Goal: Task Accomplishment & Management: Manage account settings

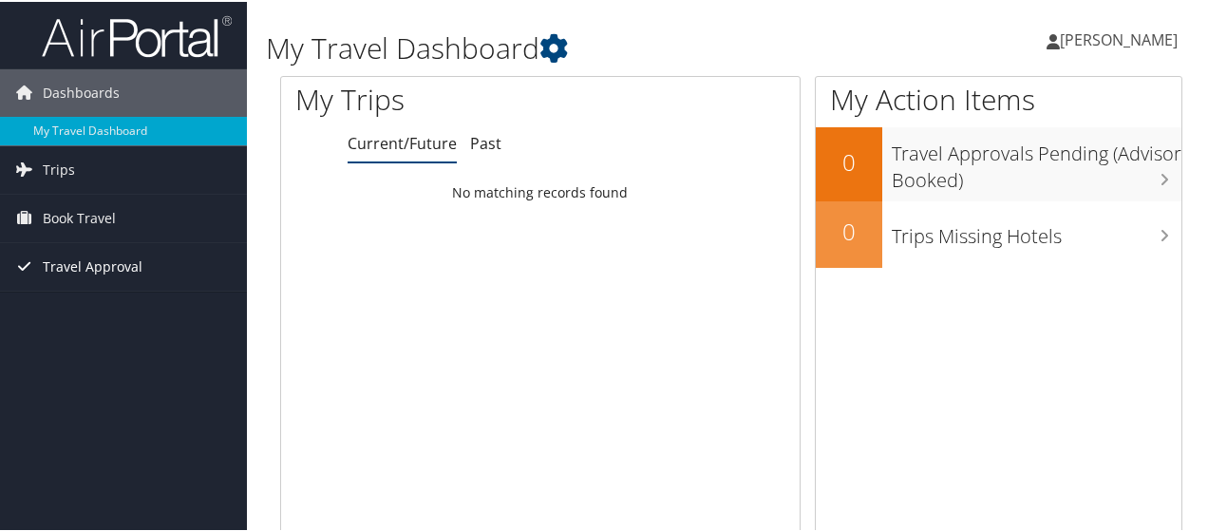
click at [110, 260] on span "Travel Approval" at bounding box center [93, 264] width 100 height 47
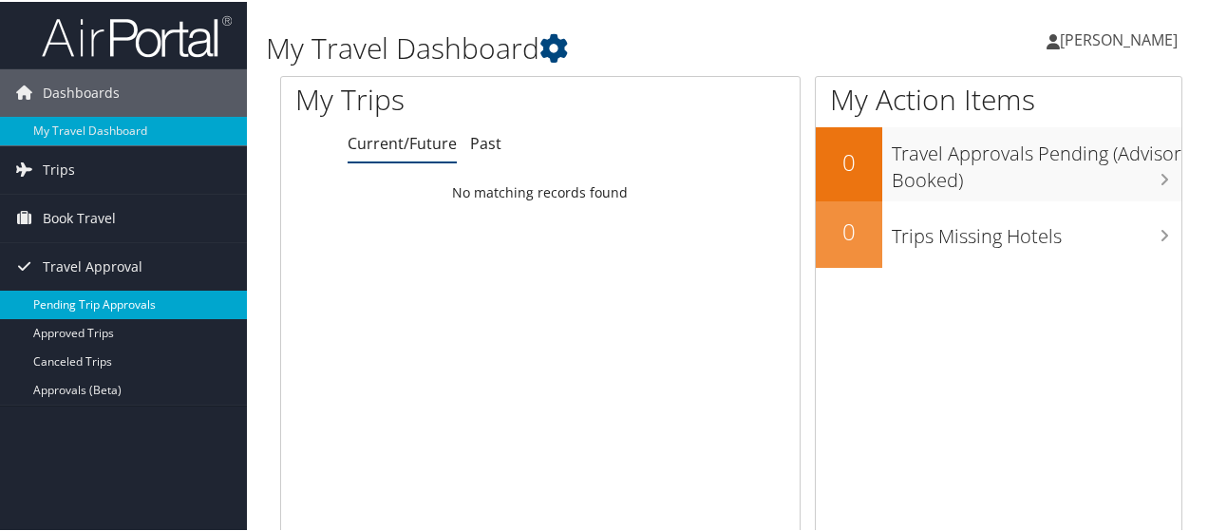
click at [127, 311] on link "Pending Trip Approvals" at bounding box center [123, 303] width 247 height 28
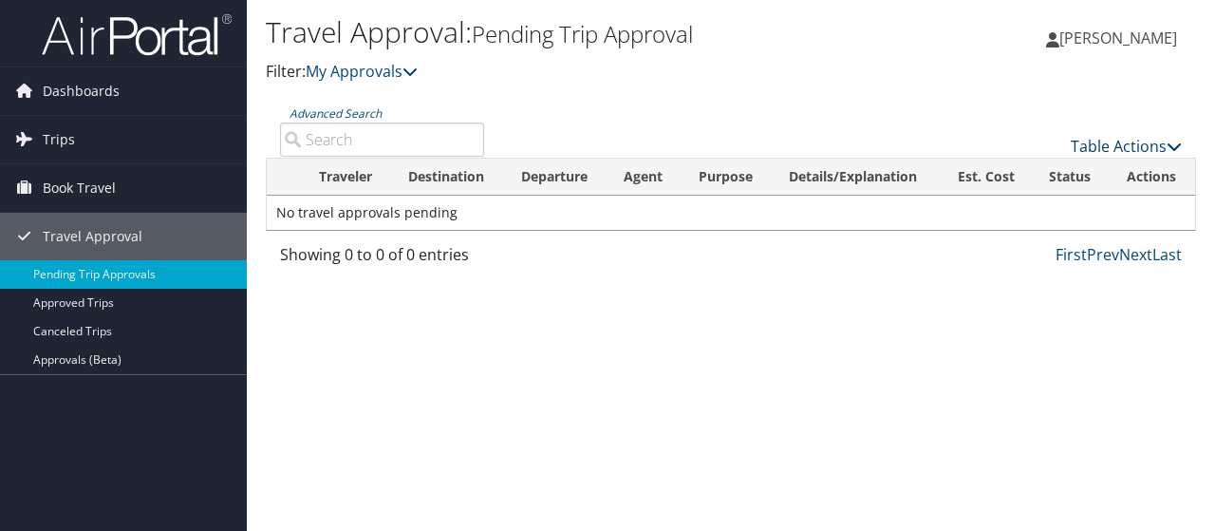
click at [1140, 142] on link "Table Actions" at bounding box center [1126, 146] width 111 height 21
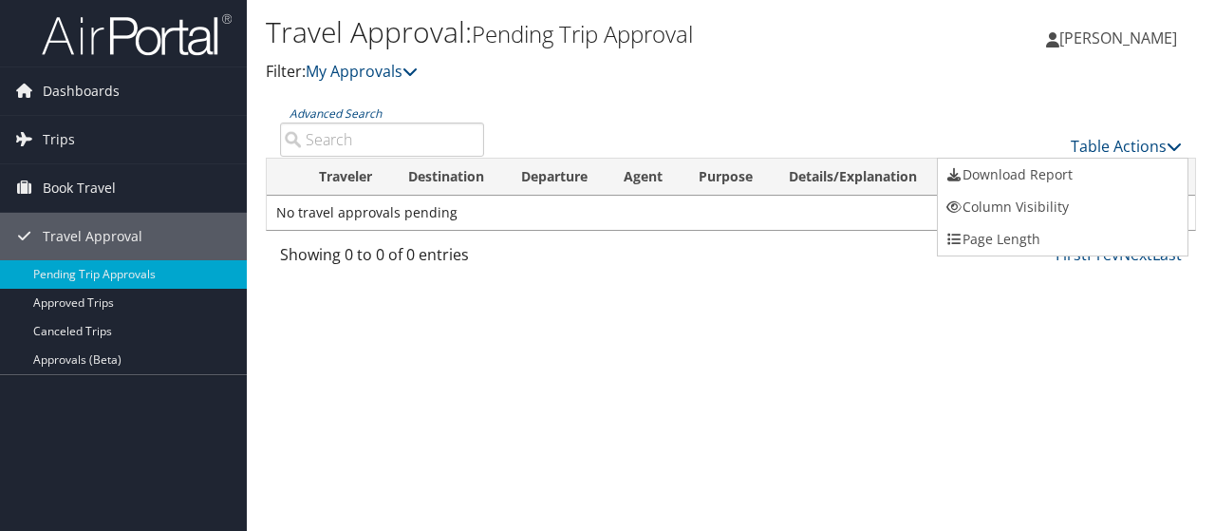
click at [874, 104] on div at bounding box center [607, 265] width 1215 height 531
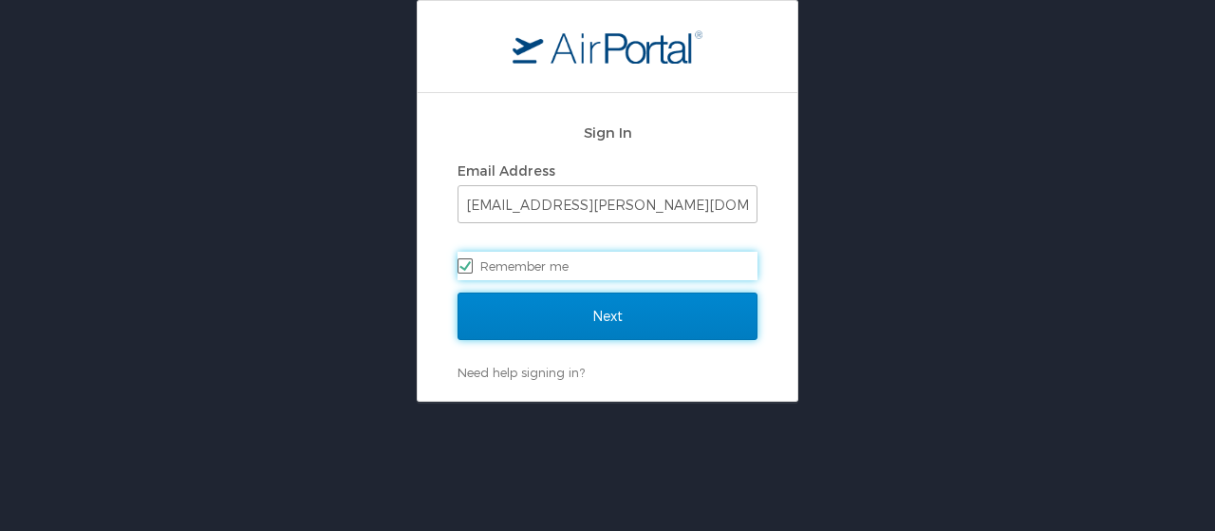
click at [641, 322] on input "Next" at bounding box center [608, 315] width 300 height 47
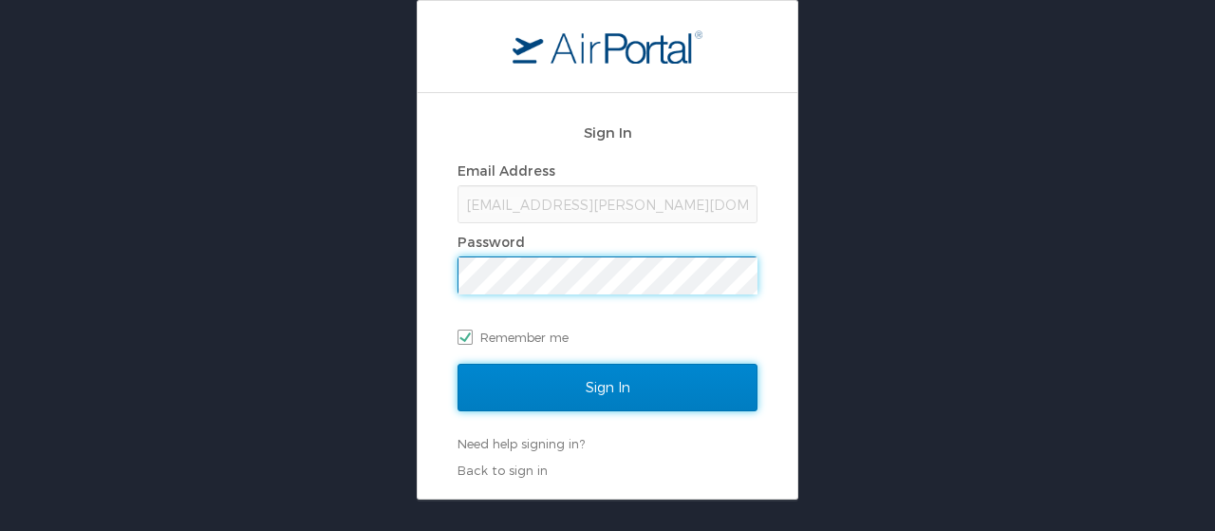
click at [658, 393] on input "Sign In" at bounding box center [608, 387] width 300 height 47
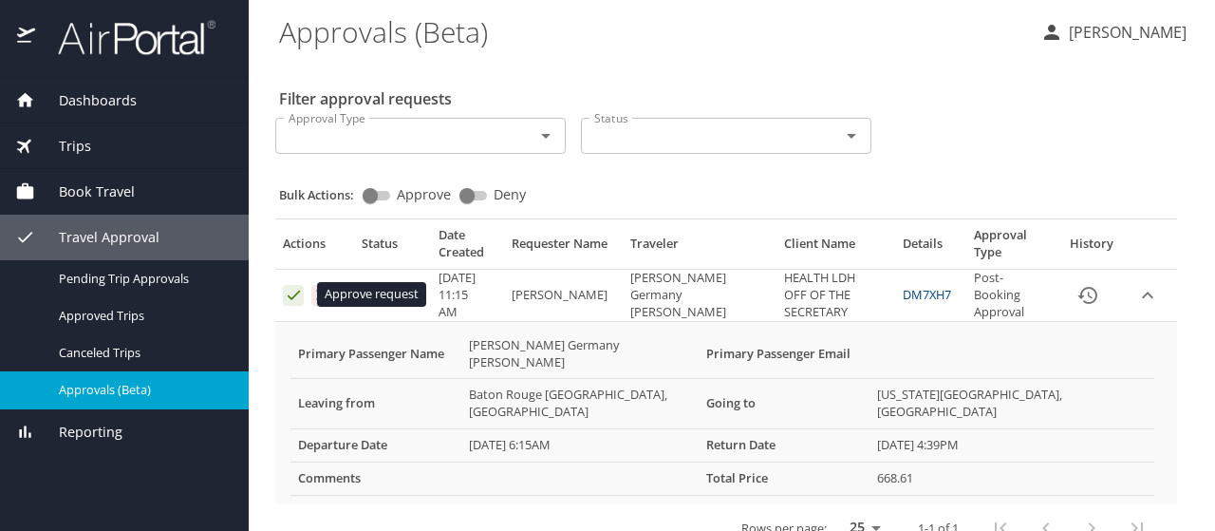
click at [287, 294] on icon "Approval table" at bounding box center [294, 295] width 18 height 18
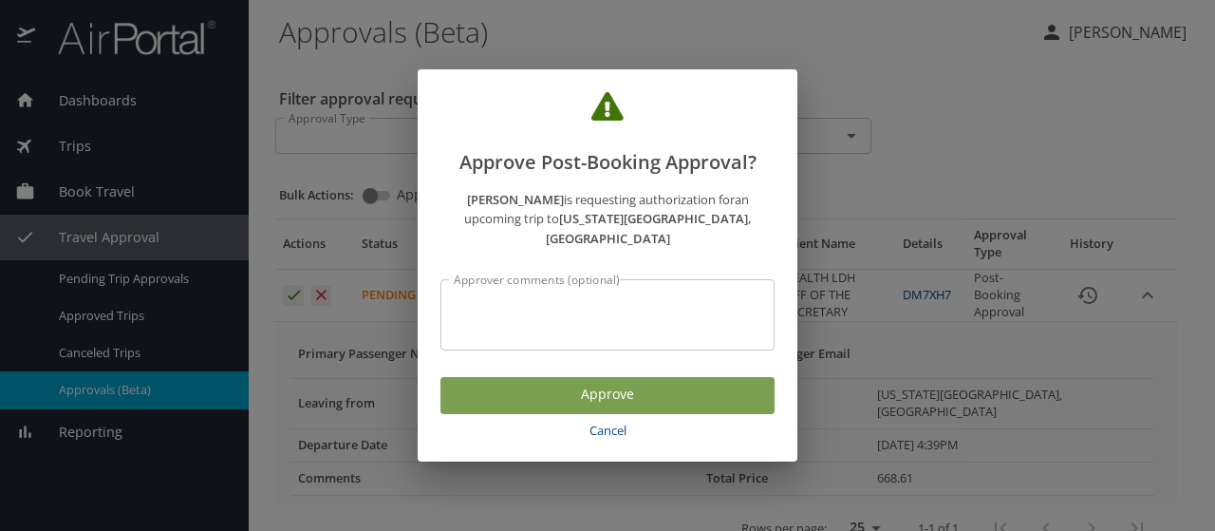
click at [617, 388] on span "Approve" at bounding box center [608, 395] width 304 height 24
